Goal: Task Accomplishment & Management: Complete application form

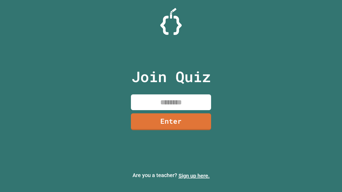
click at [194, 176] on link "Sign up here." at bounding box center [193, 176] width 31 height 6
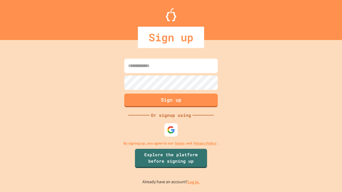
click at [194, 182] on link "Log in." at bounding box center [193, 182] width 12 height 6
